Goal: Information Seeking & Learning: Learn about a topic

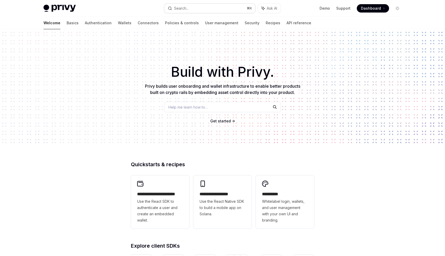
click at [189, 10] on div "Search..." at bounding box center [181, 8] width 15 height 6
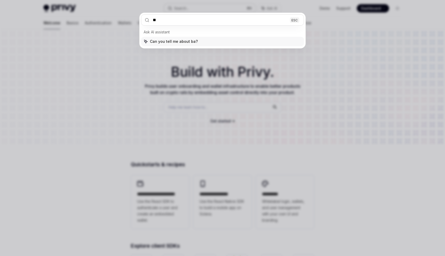
type input "*"
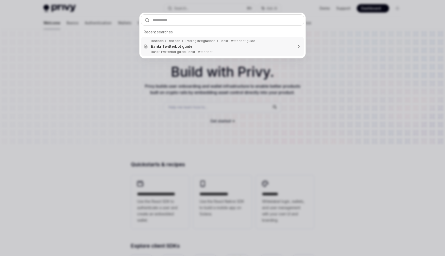
click at [167, 54] on div "Recent searches Recipes Recipes Trading integrations Bankr Twitter bot guide Ba…" at bounding box center [222, 128] width 445 height 256
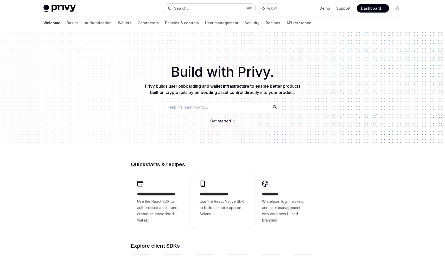
click at [190, 10] on button "Search... ⌘ K" at bounding box center [209, 8] width 91 height 9
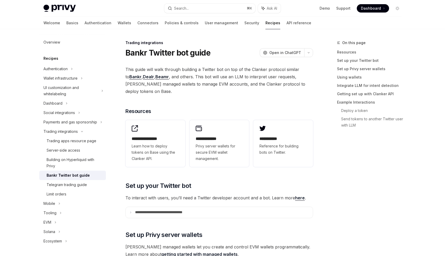
type textarea "*"
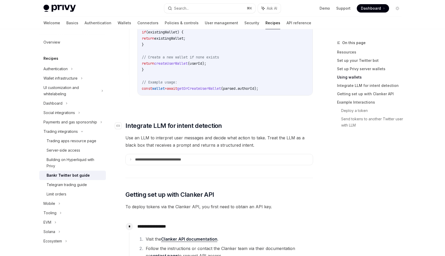
click at [189, 121] on span "Integrate LLM for intent detection" at bounding box center [174, 125] width 97 height 8
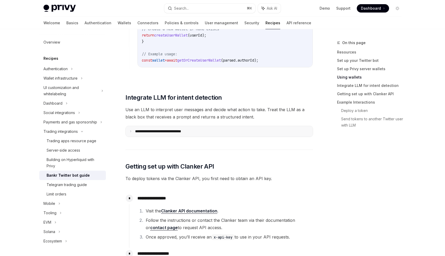
scroll to position [732, 0]
drag, startPoint x: 152, startPoint y: 91, endPoint x: 223, endPoint y: 93, distance: 70.9
click at [223, 94] on h2 "​ Integrate LLM for intent detection" at bounding box center [220, 98] width 188 height 8
copy span "LLM for intent detection"
